Goal: Information Seeking & Learning: Find specific fact

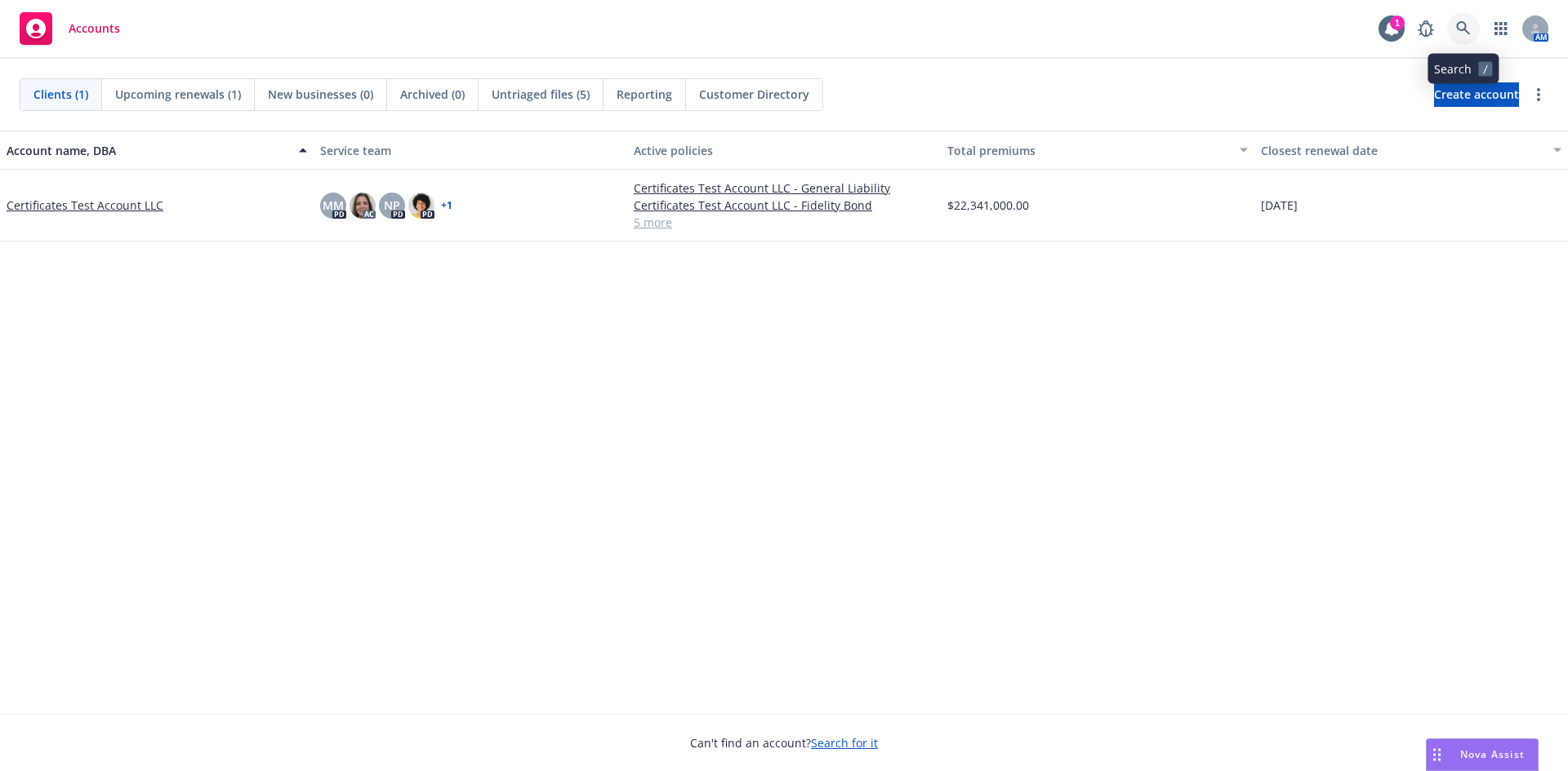
click at [1456, 32] on icon at bounding box center [1462, 28] width 15 height 15
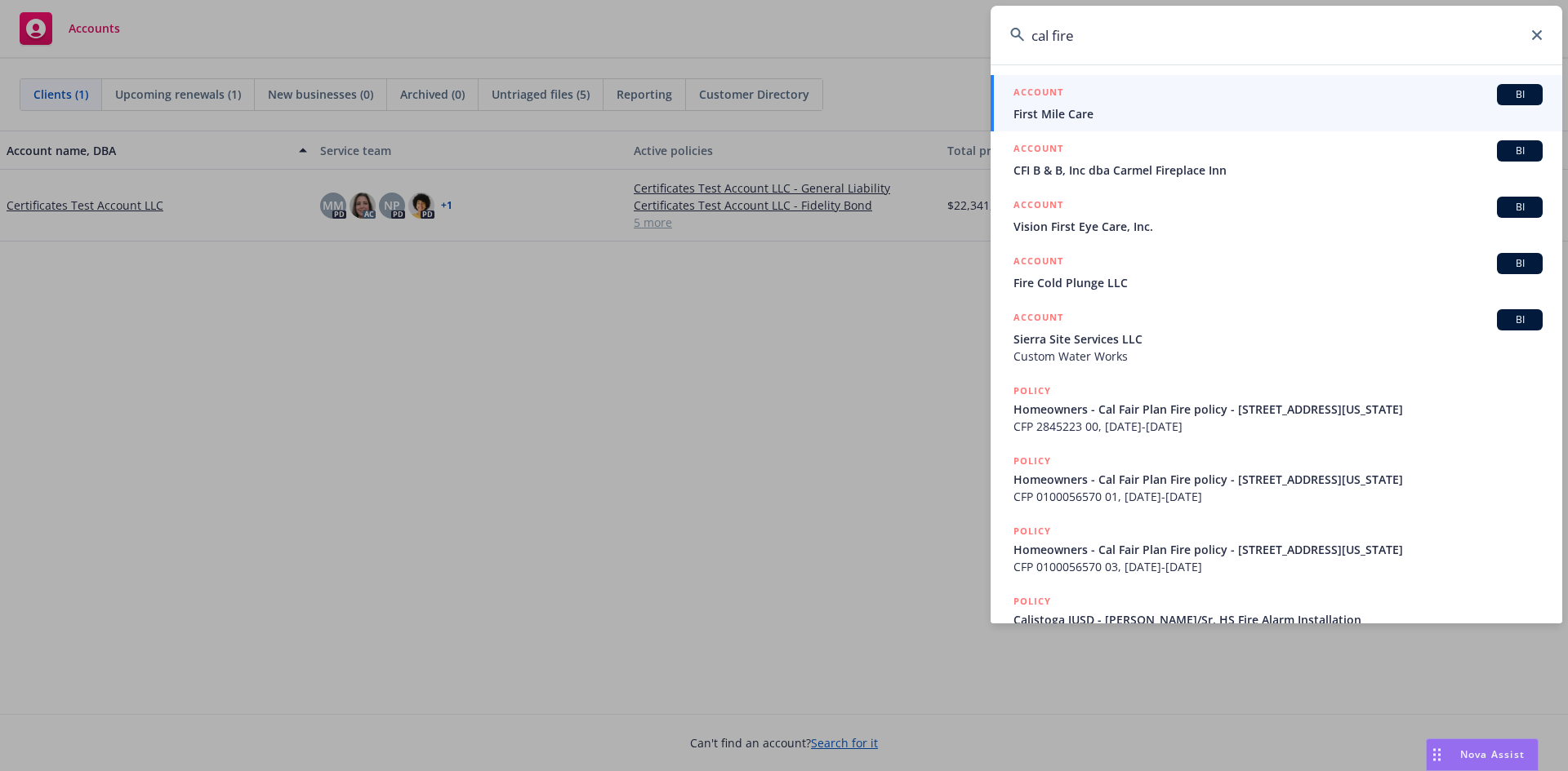
type input "cal fire"
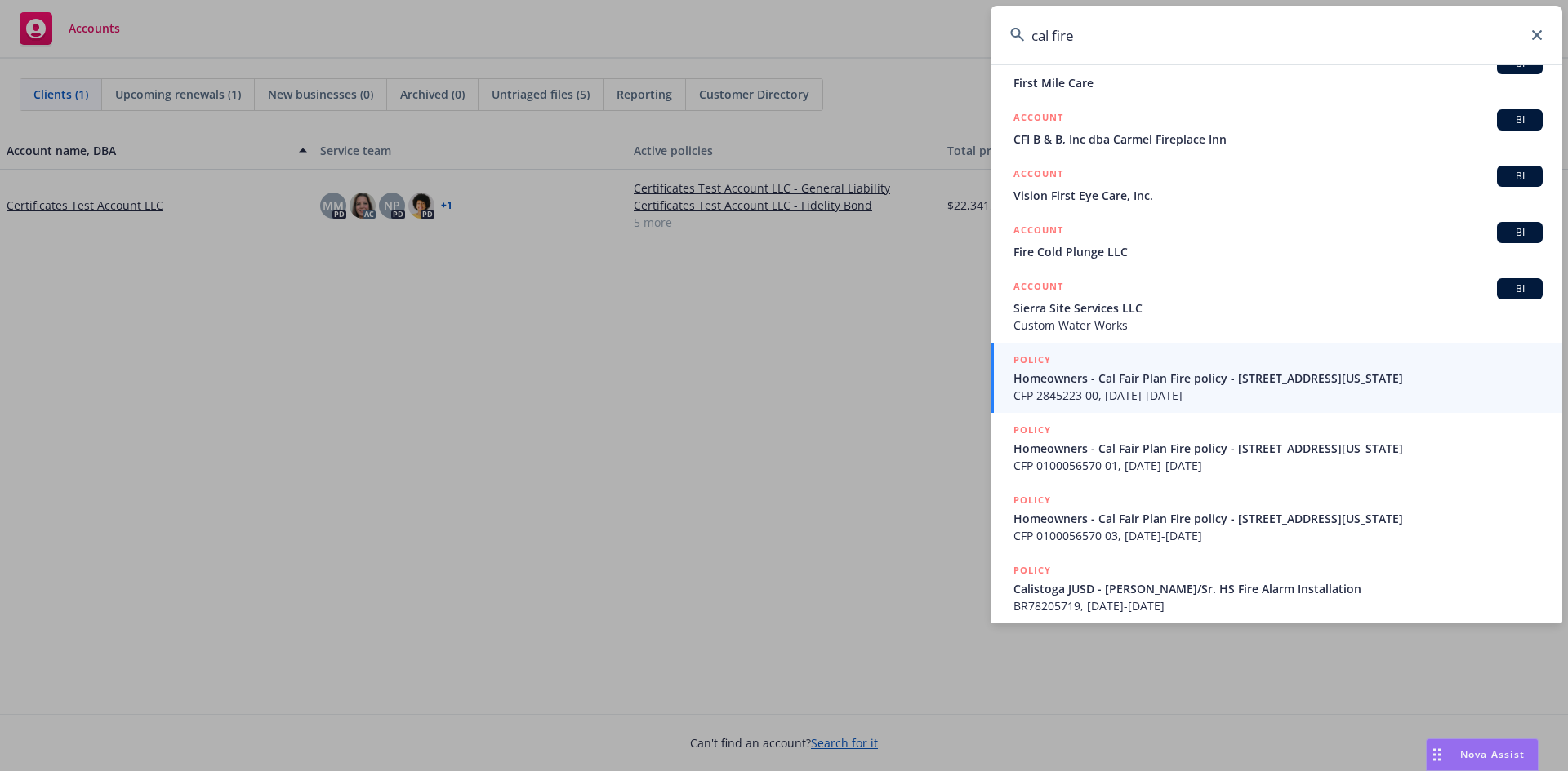
scroll to position [111, 0]
